Goal: Task Accomplishment & Management: Use online tool/utility

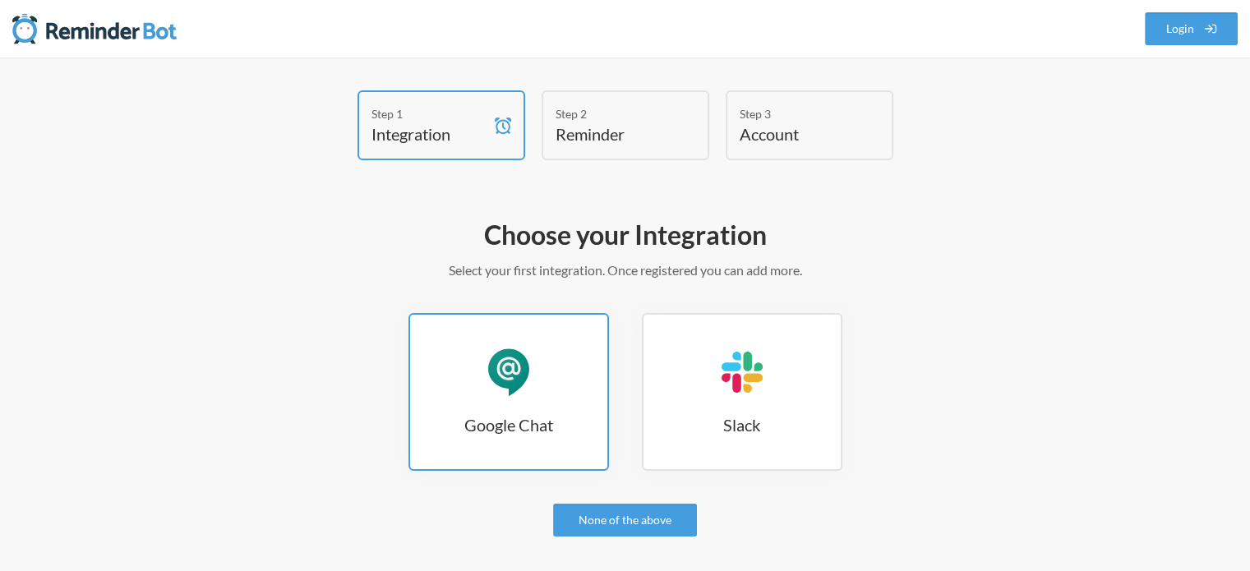
click at [513, 367] on div "Google Chat" at bounding box center [508, 372] width 49 height 49
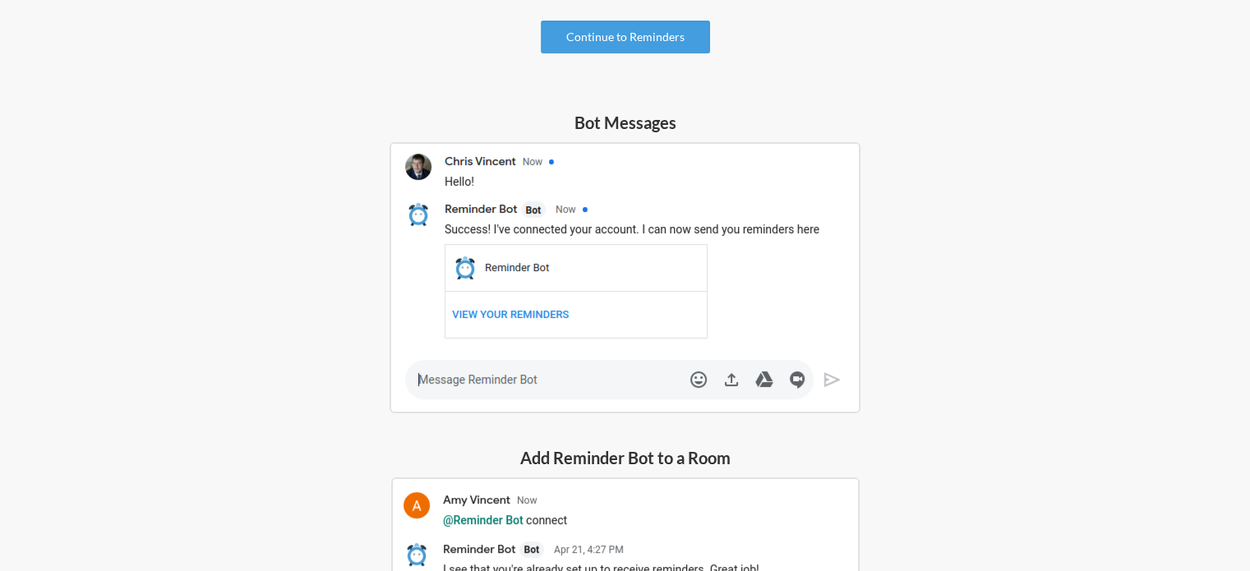
scroll to position [13, 0]
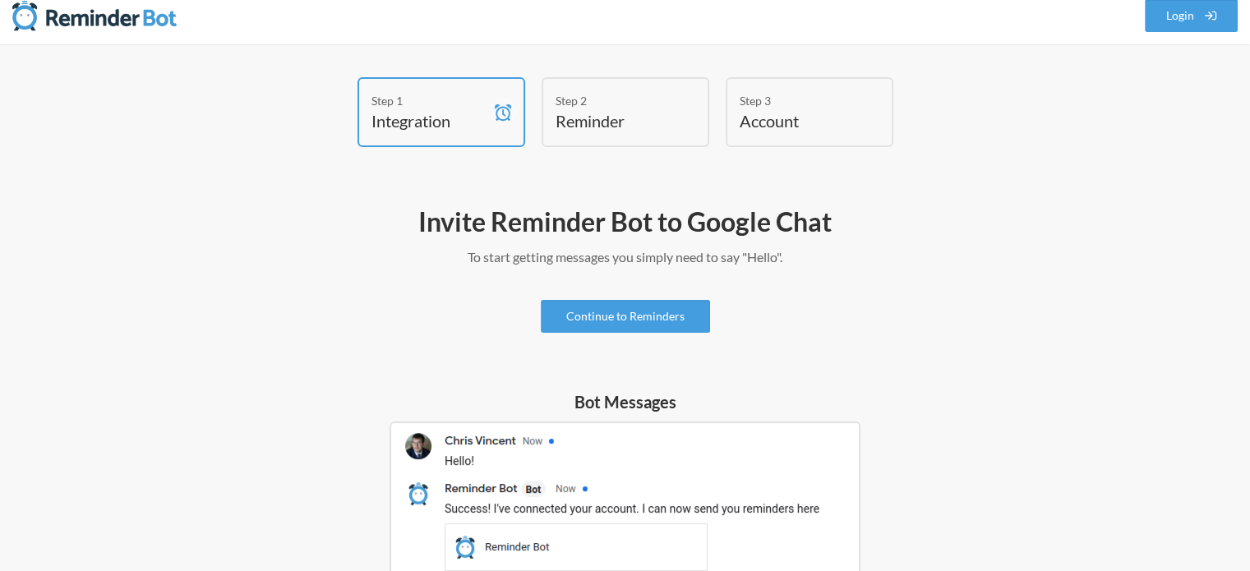
click at [607, 486] on img at bounding box center [624, 556] width 471 height 271
click at [635, 319] on link "Continue to Reminders" at bounding box center [625, 316] width 169 height 33
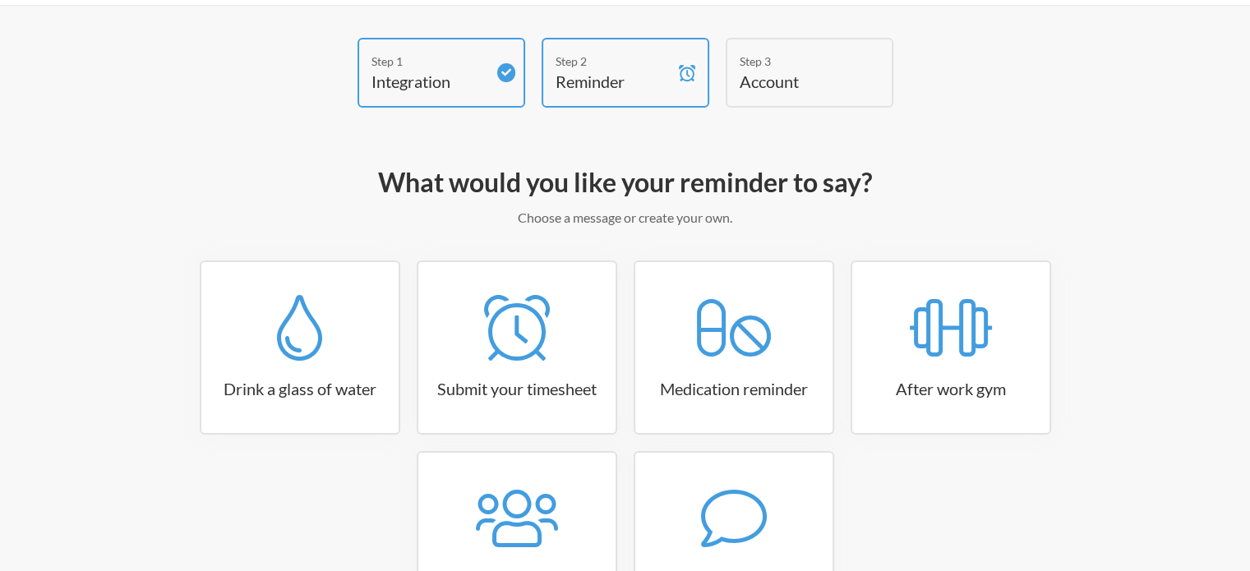
scroll to position [82, 0]
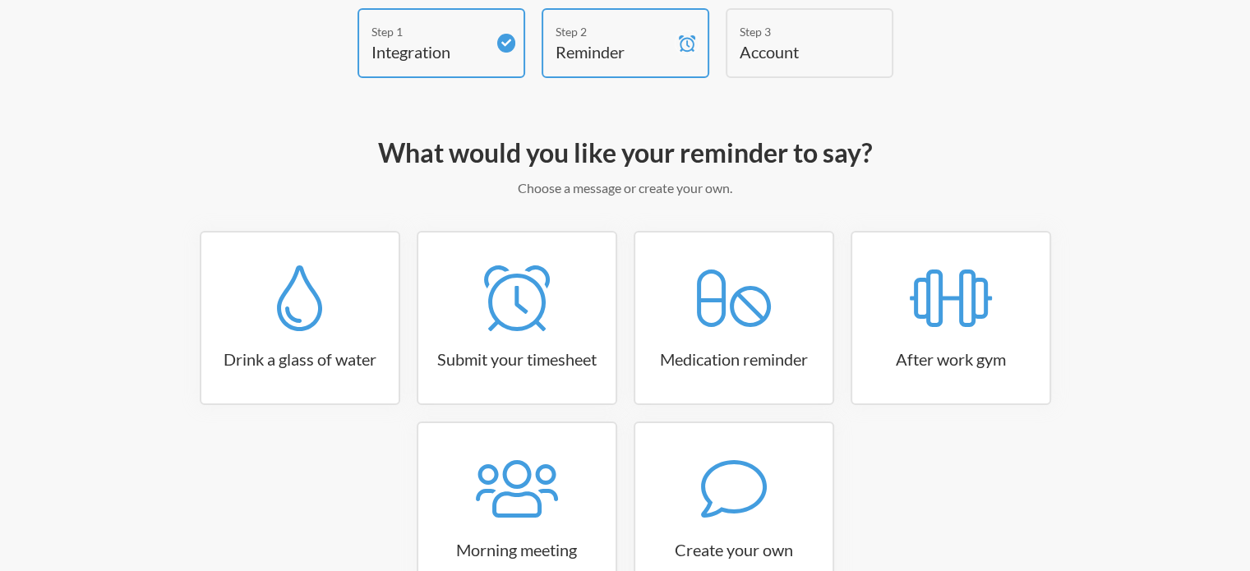
click at [791, 32] on div "Step 3" at bounding box center [796, 31] width 115 height 17
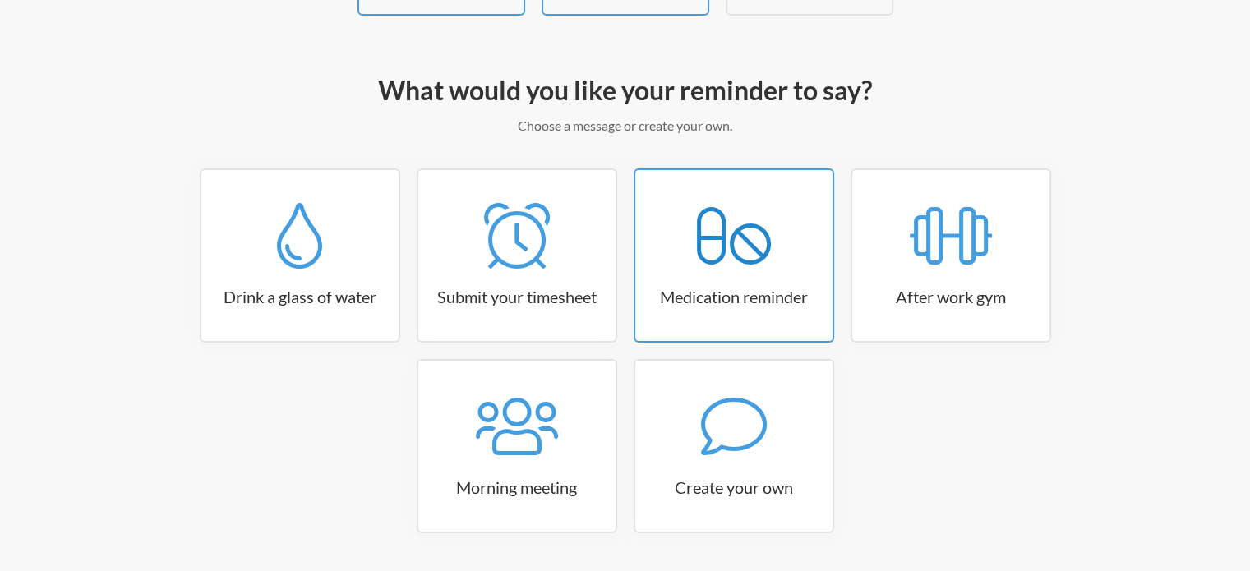
scroll to position [194, 0]
